Goal: Book appointment/travel/reservation

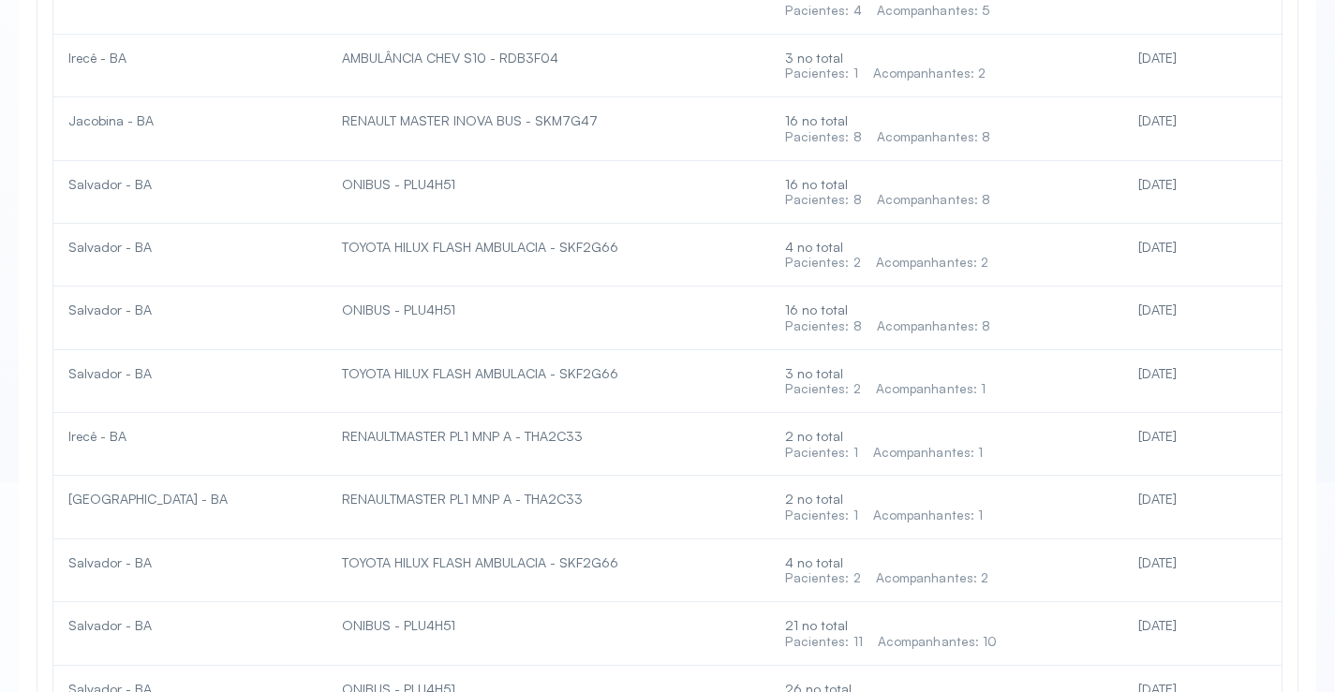
scroll to position [4458, 0]
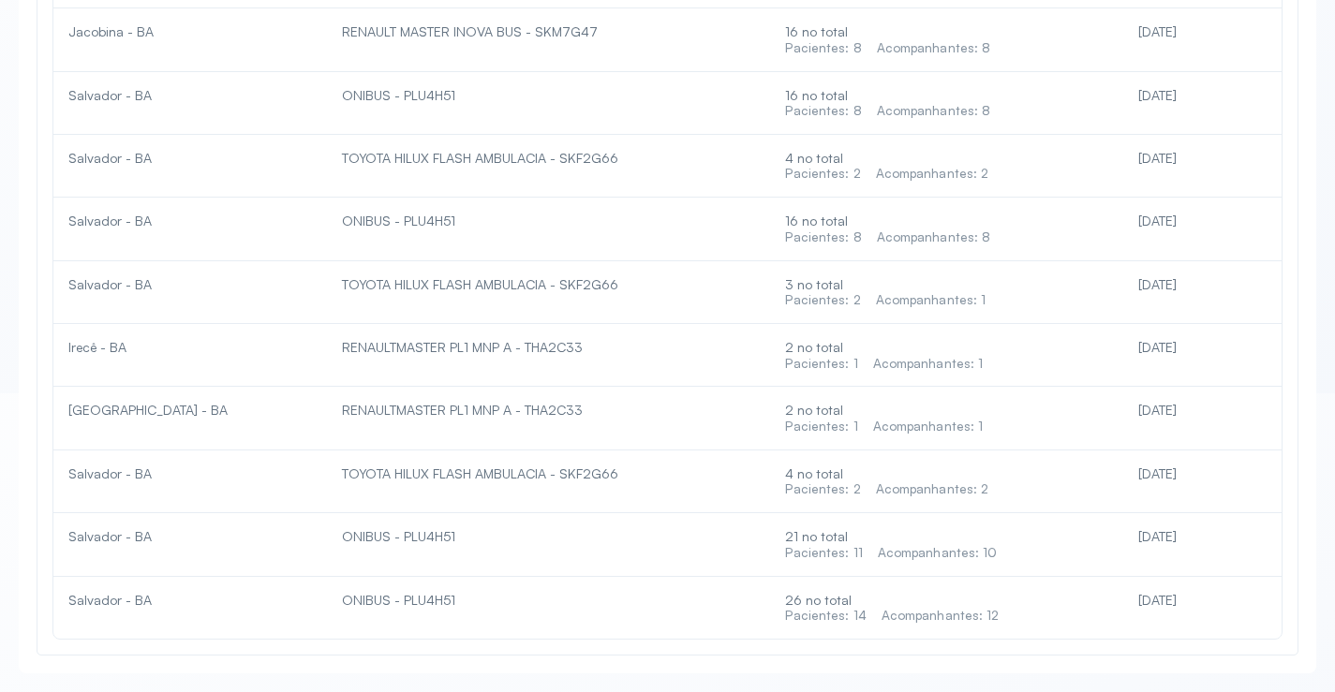
click at [890, 606] on div "26 no total Pacientes: 14 Acompanhantes: 12" at bounding box center [946, 608] width 322 height 32
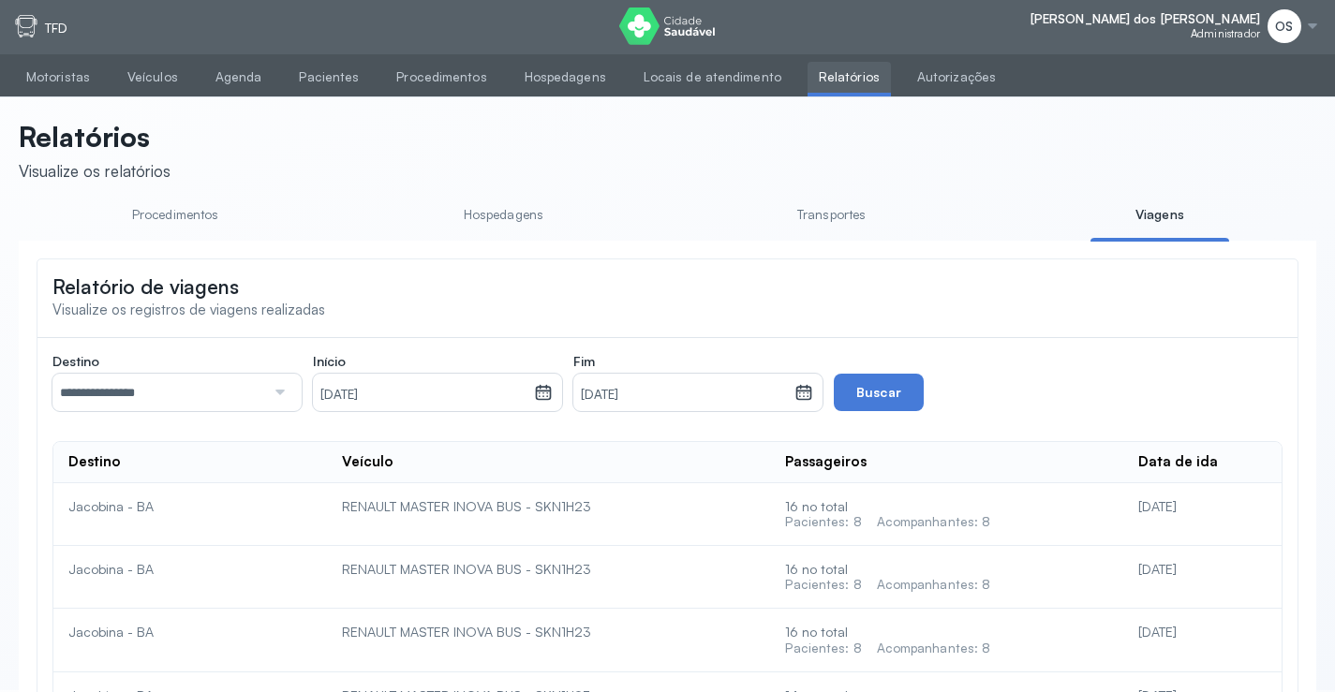
scroll to position [0, 0]
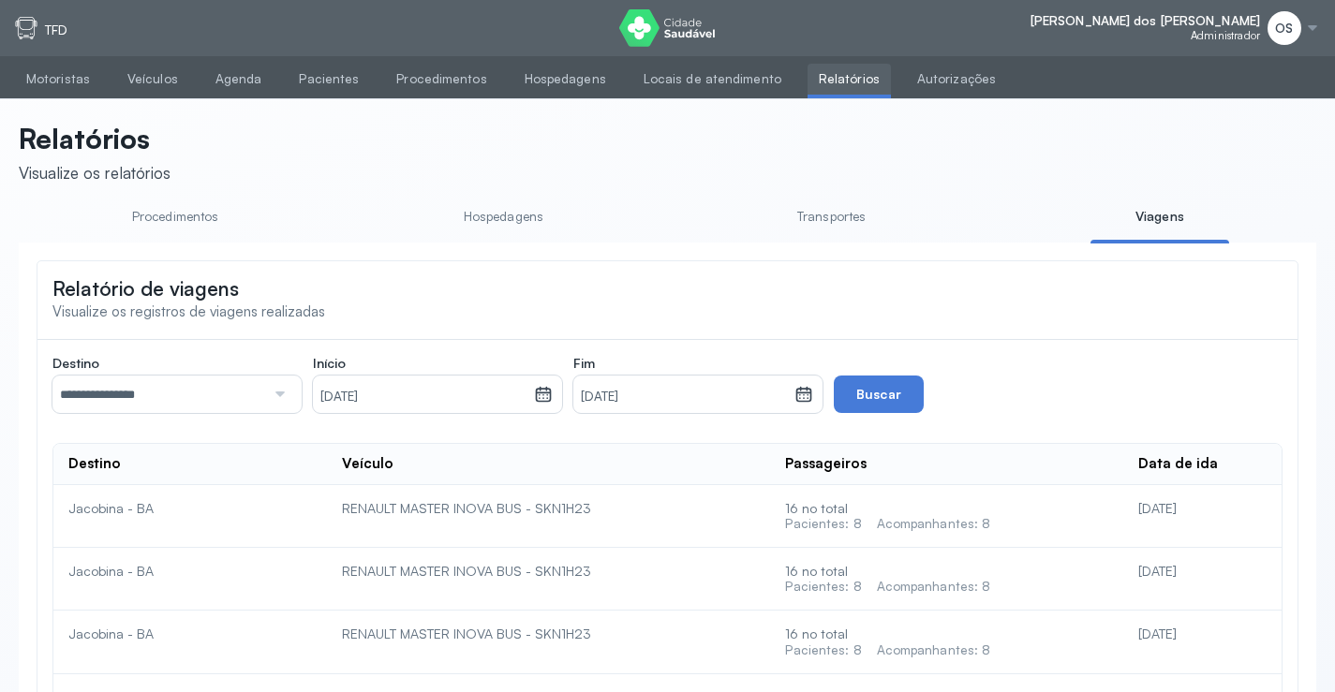
click at [820, 207] on link "Transportes" at bounding box center [832, 216] width 139 height 31
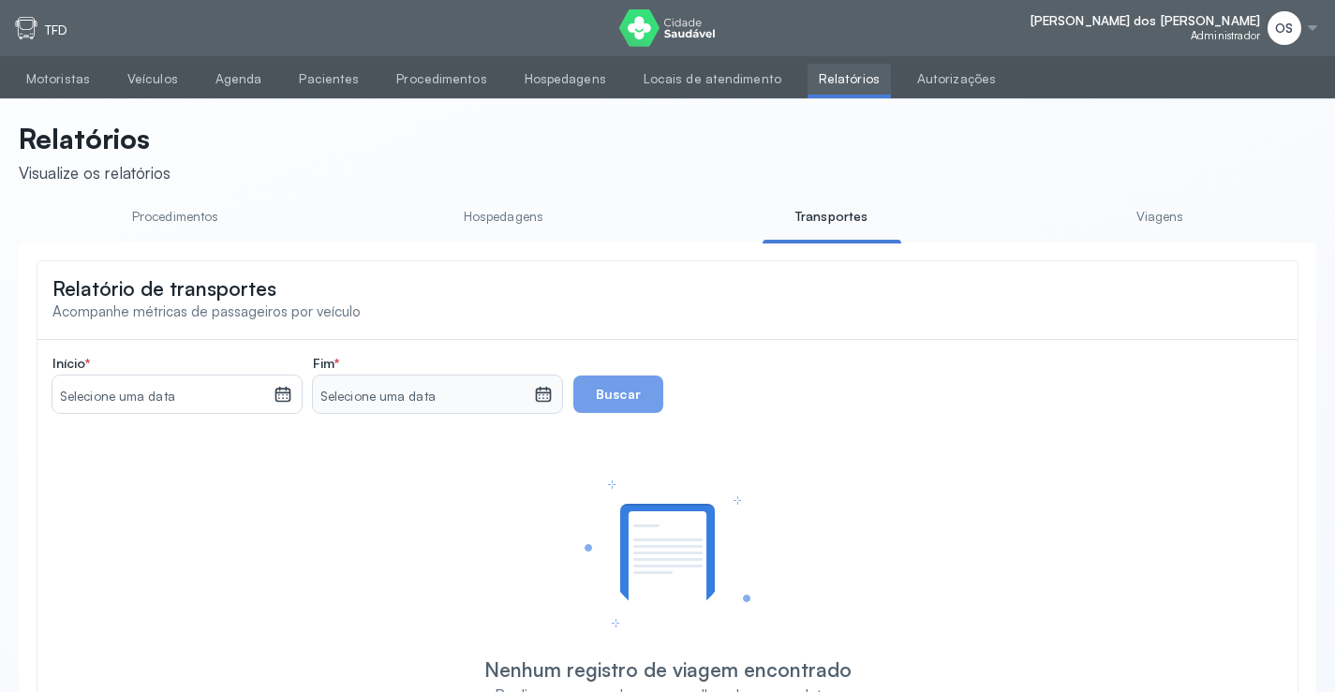
click at [280, 404] on icon at bounding box center [283, 394] width 19 height 19
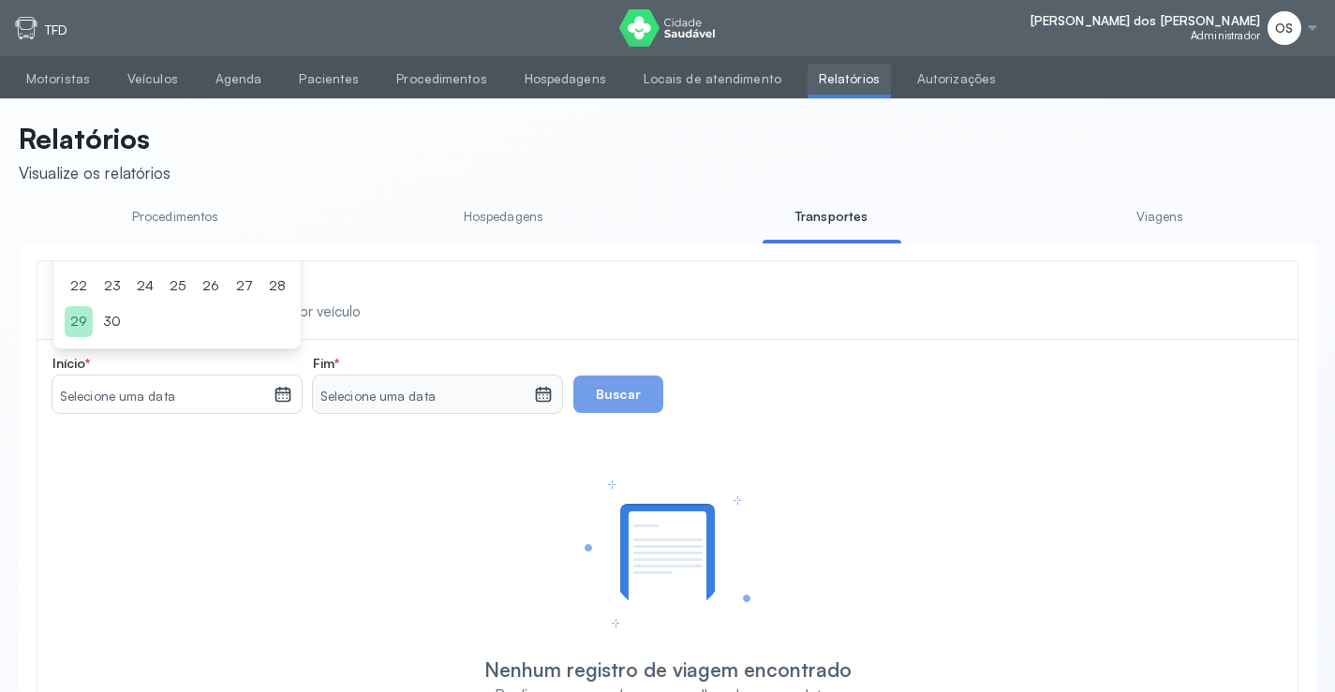
click at [90, 328] on div "29" at bounding box center [79, 321] width 28 height 31
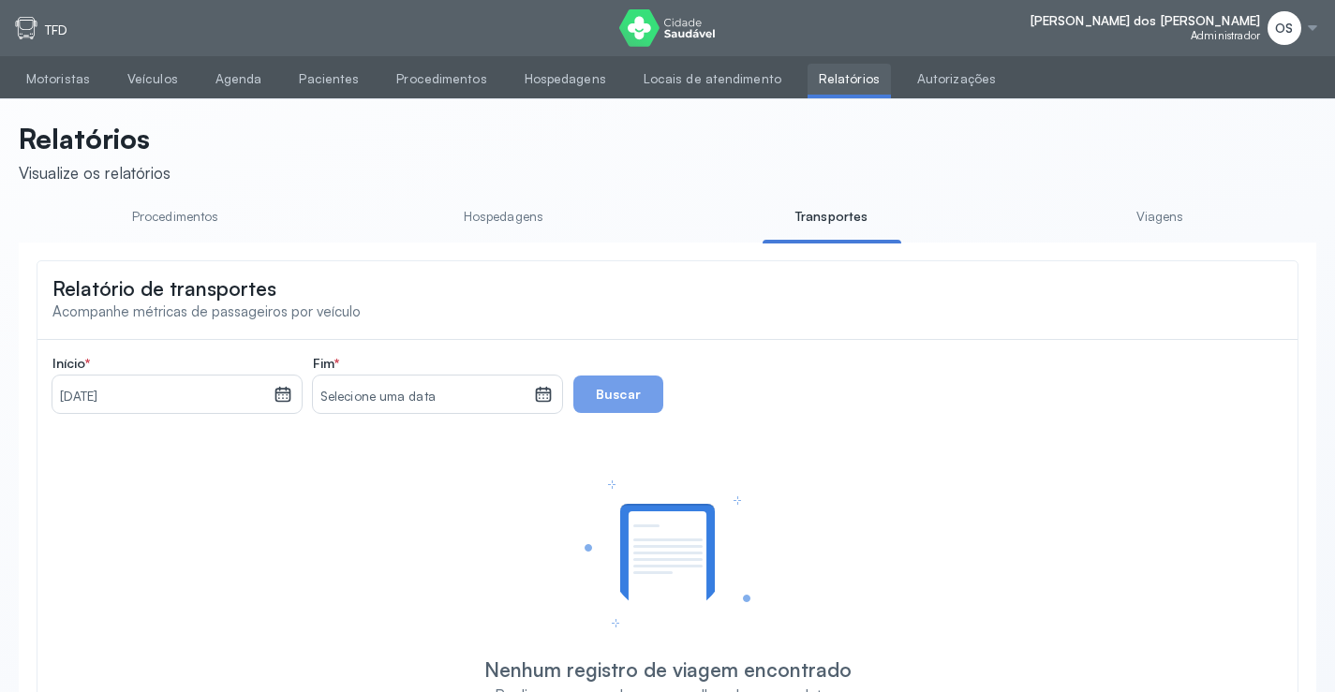
click at [543, 402] on icon at bounding box center [544, 395] width 16 height 14
click at [334, 328] on div "29" at bounding box center [339, 321] width 28 height 31
click at [595, 404] on button "Buscar" at bounding box center [618, 394] width 90 height 37
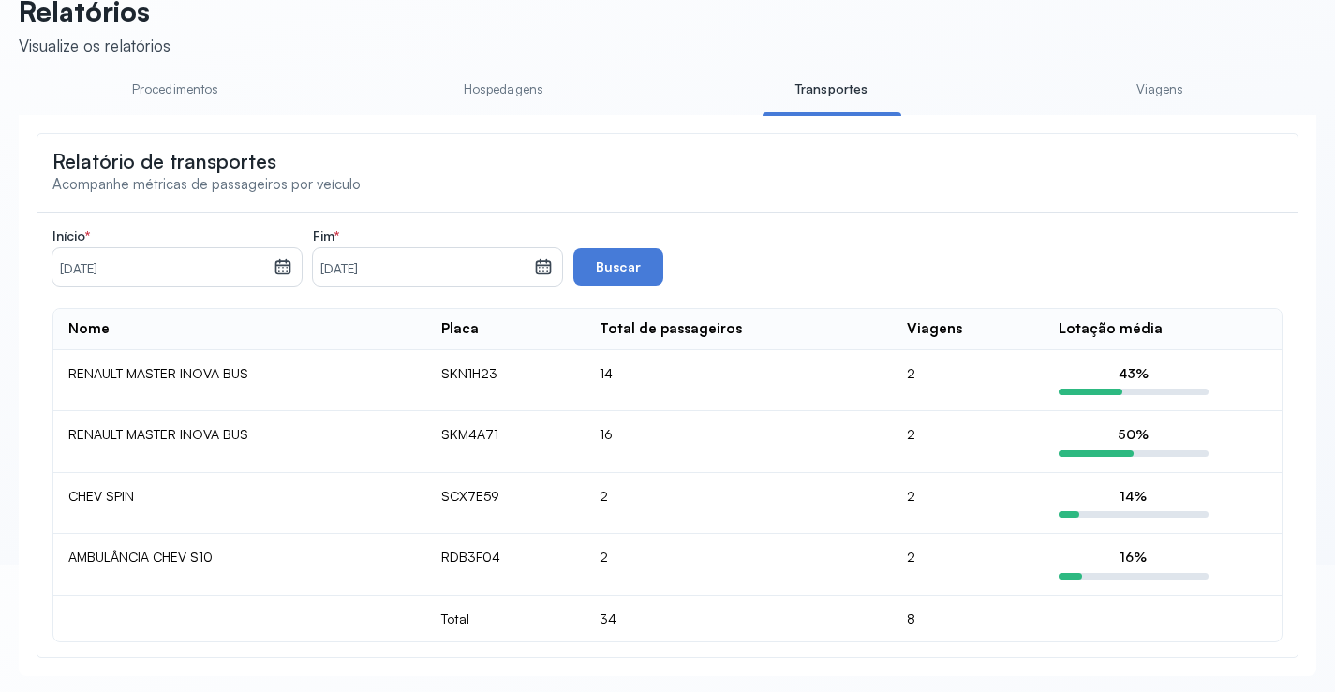
scroll to position [135, 0]
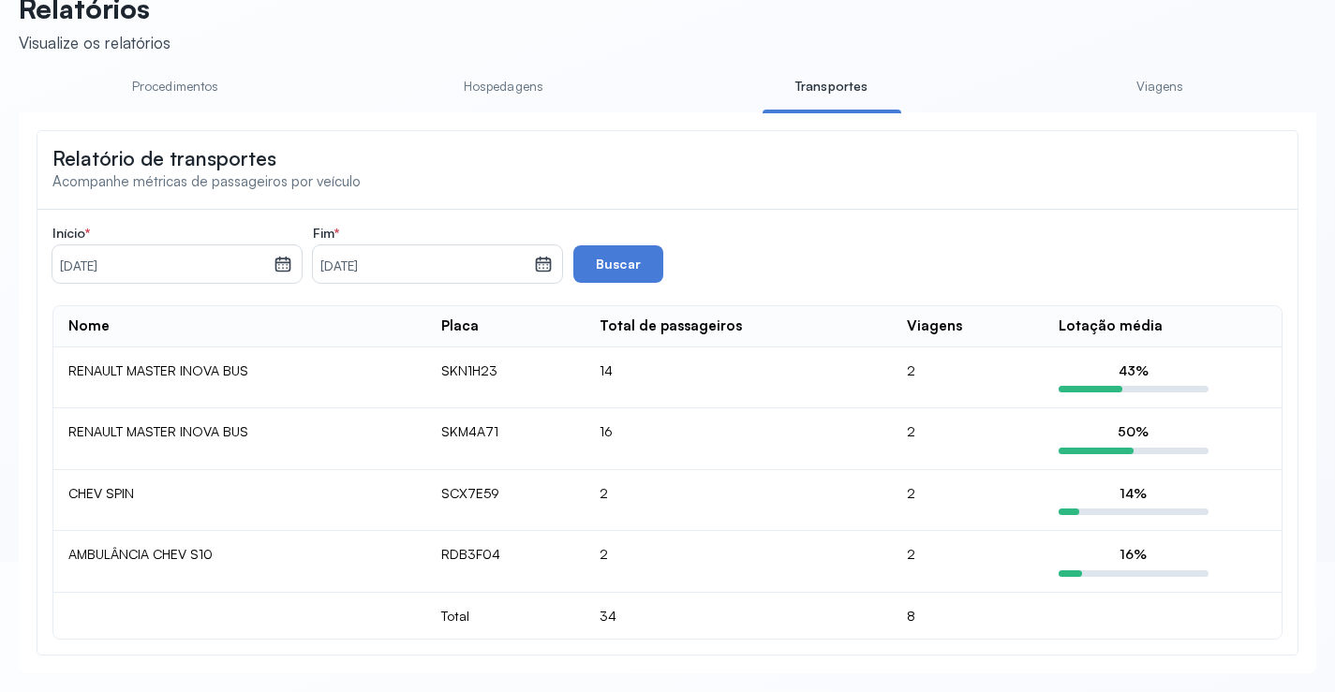
click at [506, 79] on link "Hospedagens" at bounding box center [503, 86] width 139 height 31
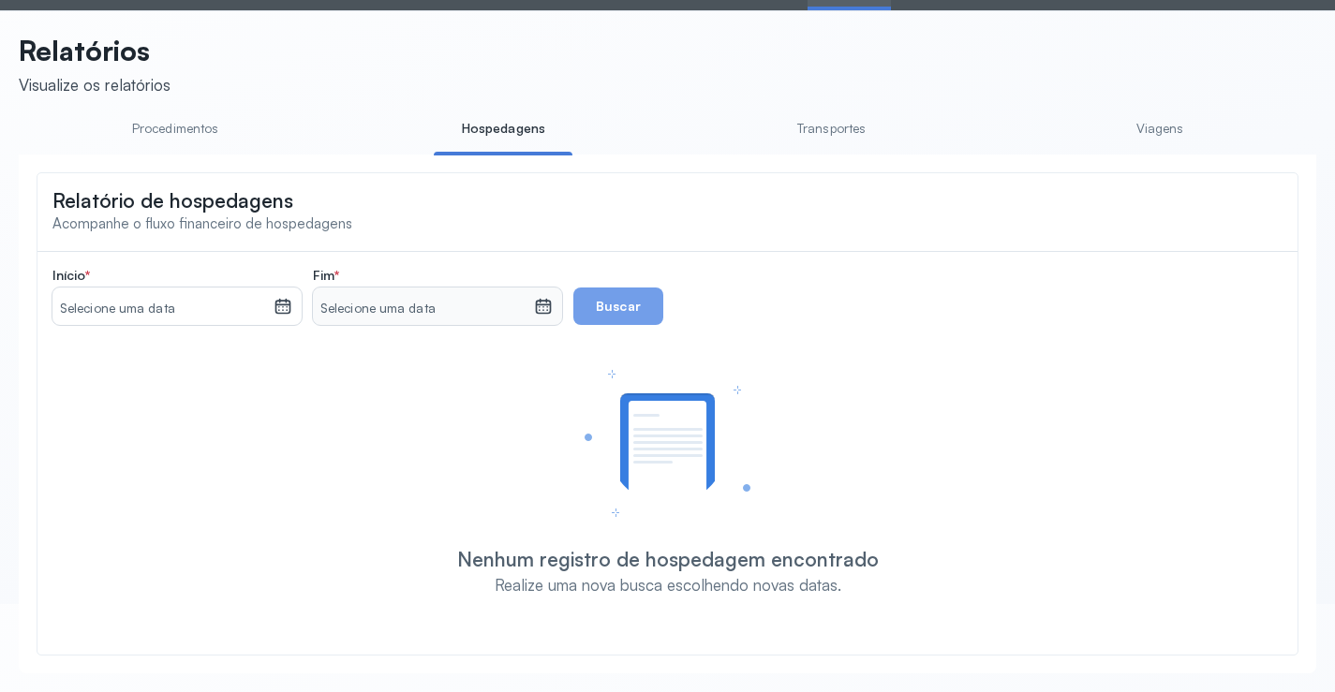
click at [825, 119] on link "Transportes" at bounding box center [832, 128] width 139 height 31
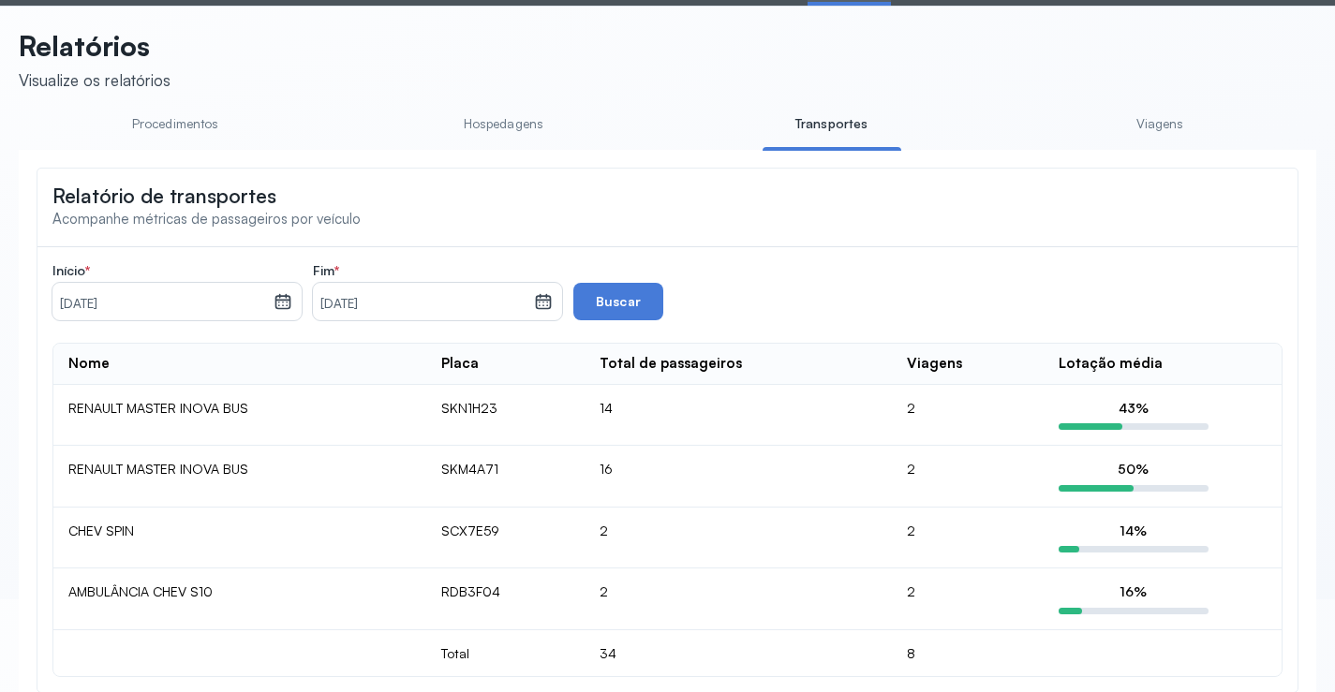
click at [1171, 118] on link "Viagens" at bounding box center [1160, 124] width 139 height 31
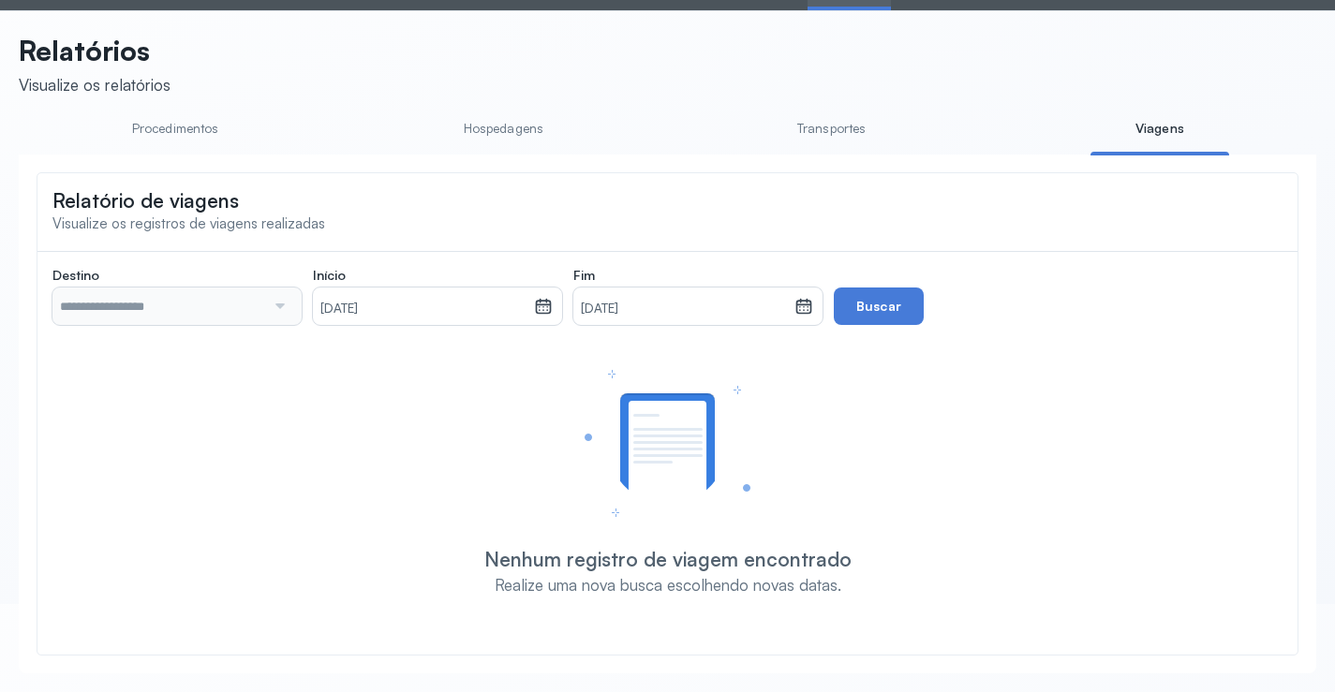
scroll to position [0, 0]
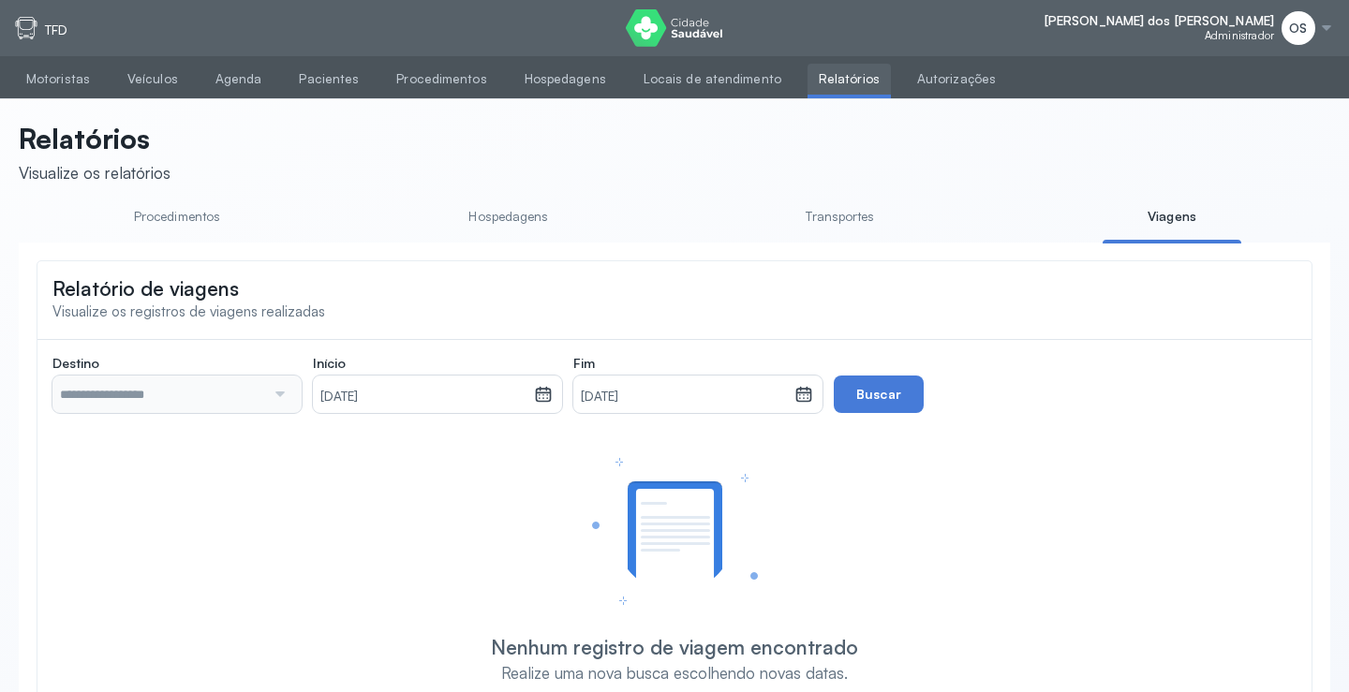
type input "**********"
